Goal: Check status: Check status

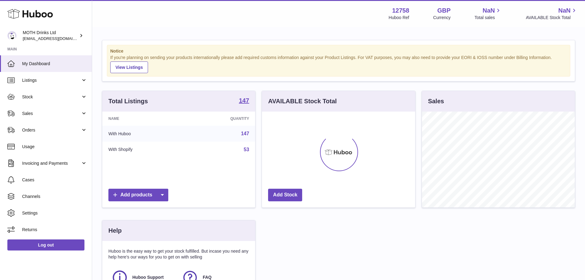
scroll to position [96, 153]
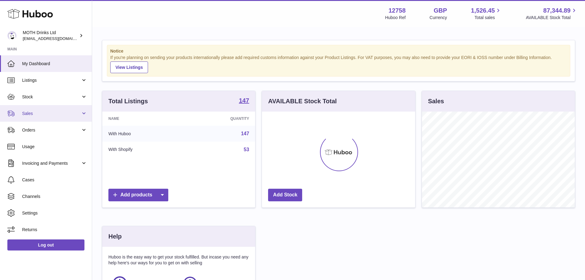
click at [45, 114] on span "Sales" at bounding box center [51, 114] width 59 height 6
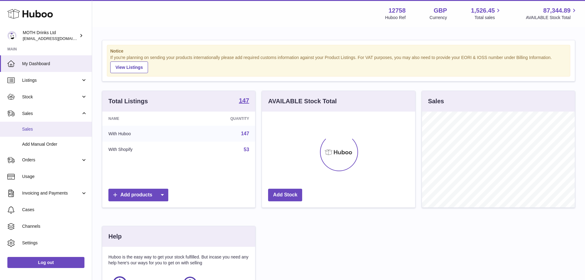
click at [48, 134] on link "Sales" at bounding box center [46, 129] width 92 height 15
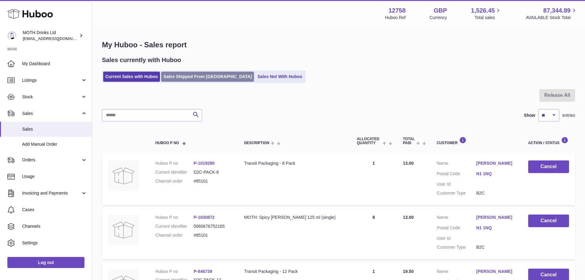
click at [185, 74] on link "Sales Shipped From [GEOGRAPHIC_DATA]" at bounding box center [207, 77] width 93 height 10
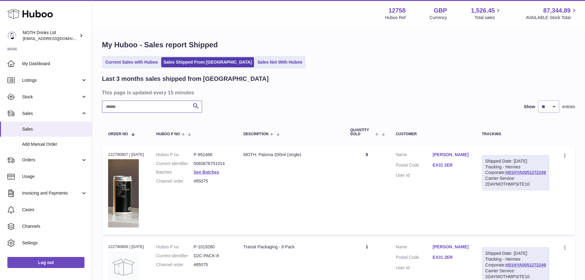
click at [168, 107] on input "text" at bounding box center [152, 106] width 100 height 12
paste input "*****"
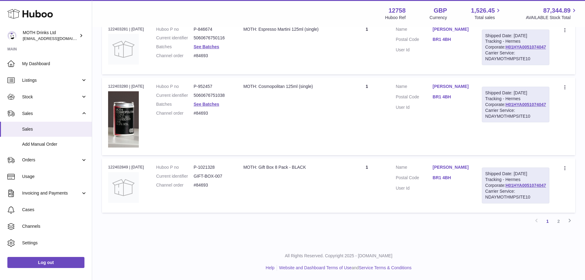
scroll to position [691, 0]
type input "*****"
click at [561, 224] on link "2" at bounding box center [558, 221] width 11 height 11
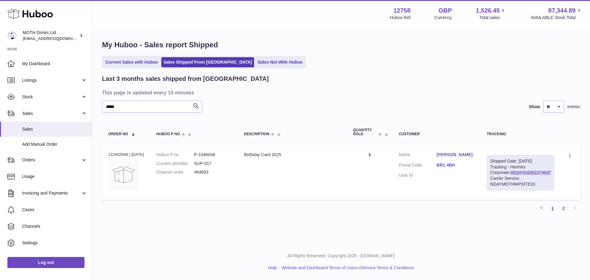
click at [555, 214] on link "1" at bounding box center [552, 208] width 11 height 11
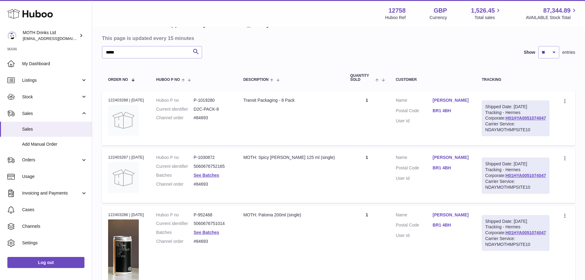
scroll to position [92, 0]
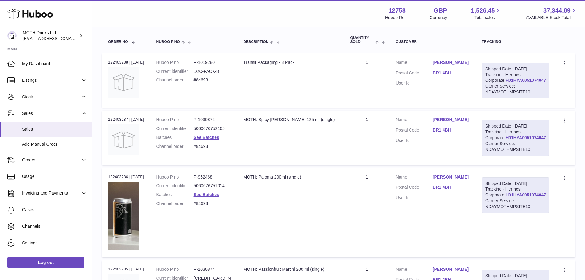
click at [108, 57] on td "Order no 122403288 | [DATE]" at bounding box center [126, 80] width 48 height 54
click at [120, 62] on div "Order no 122403288 | [DATE]" at bounding box center [126, 63] width 36 height 6
copy div "122403288"
click at [246, 194] on td "Description MOTH: Paloma 200ml (single)" at bounding box center [290, 212] width 107 height 89
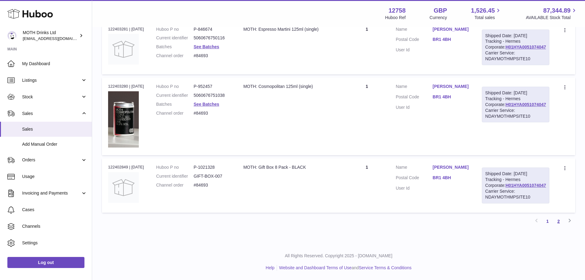
click at [558, 220] on link "2" at bounding box center [558, 221] width 11 height 11
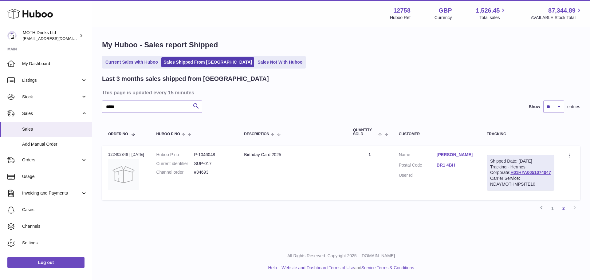
click at [213, 153] on dd "P-1046048" at bounding box center [213, 155] width 38 height 6
copy dd "1046048"
